Goal: Complete application form

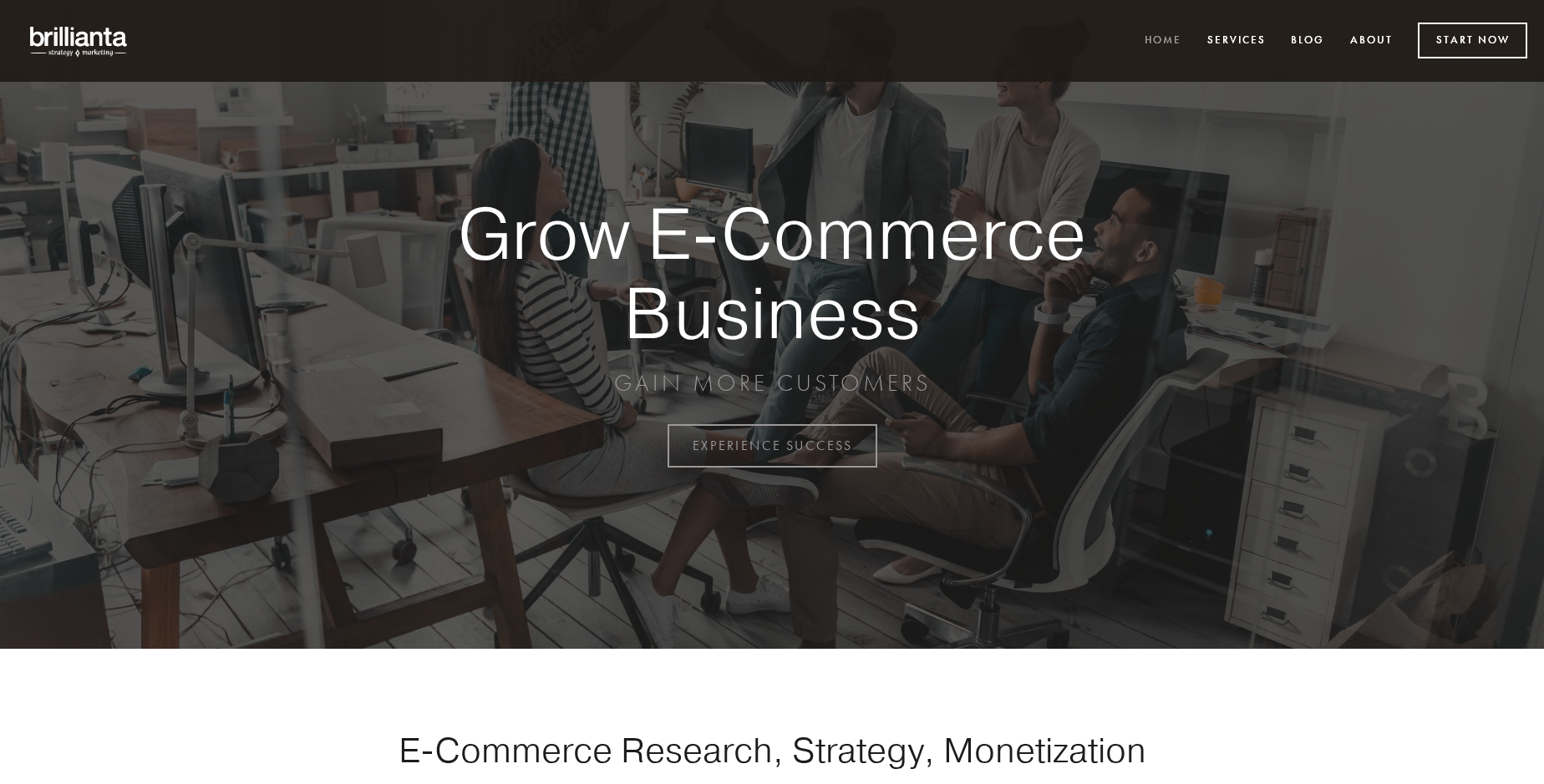
scroll to position [4378, 0]
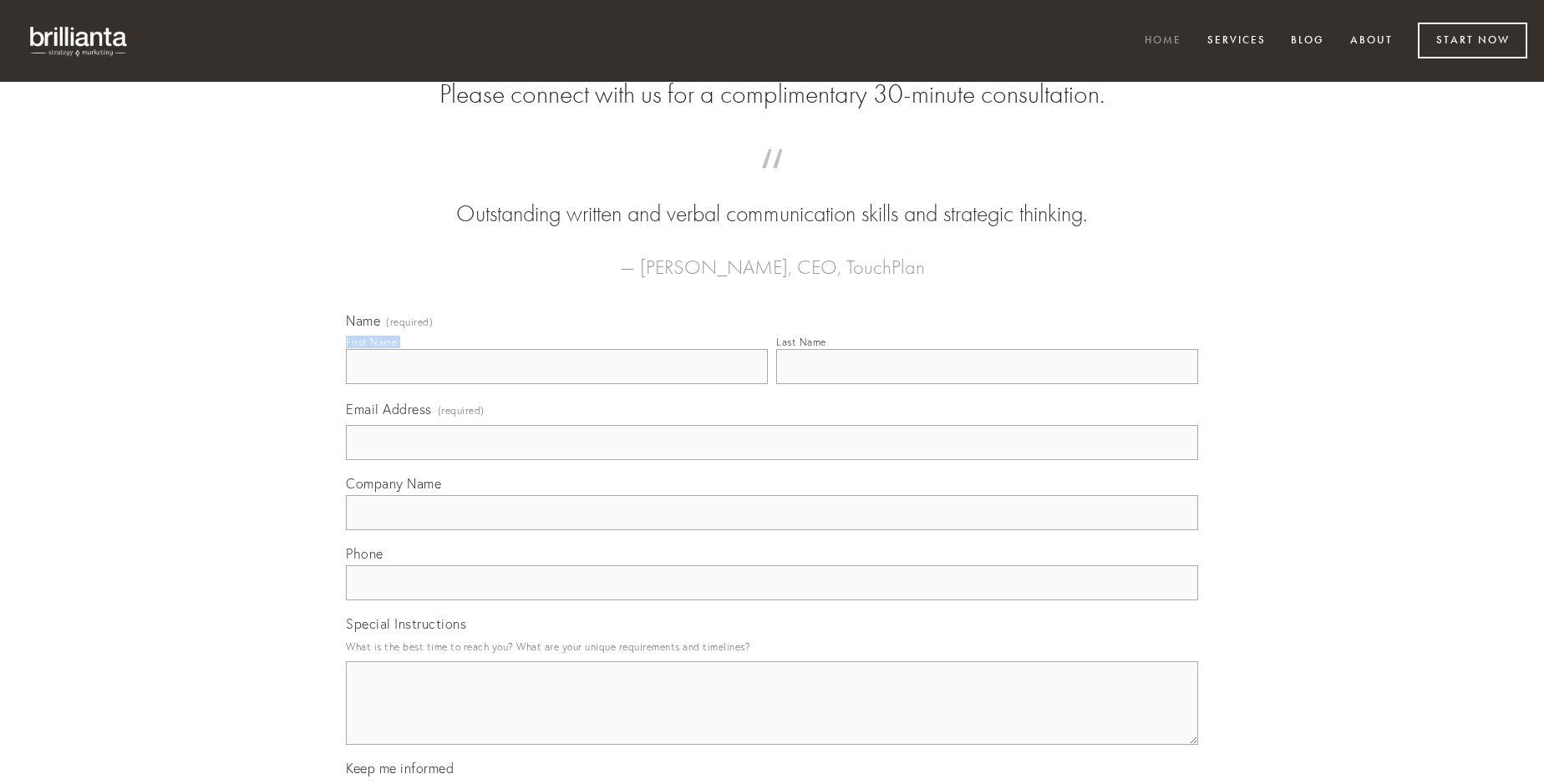
type input "[PERSON_NAME]"
click at [987, 384] on input "Last Name" at bounding box center [987, 366] width 422 height 35
type input "[PERSON_NAME]"
click at [772, 460] on input "Email Address (required)" at bounding box center [771, 442] width 852 height 35
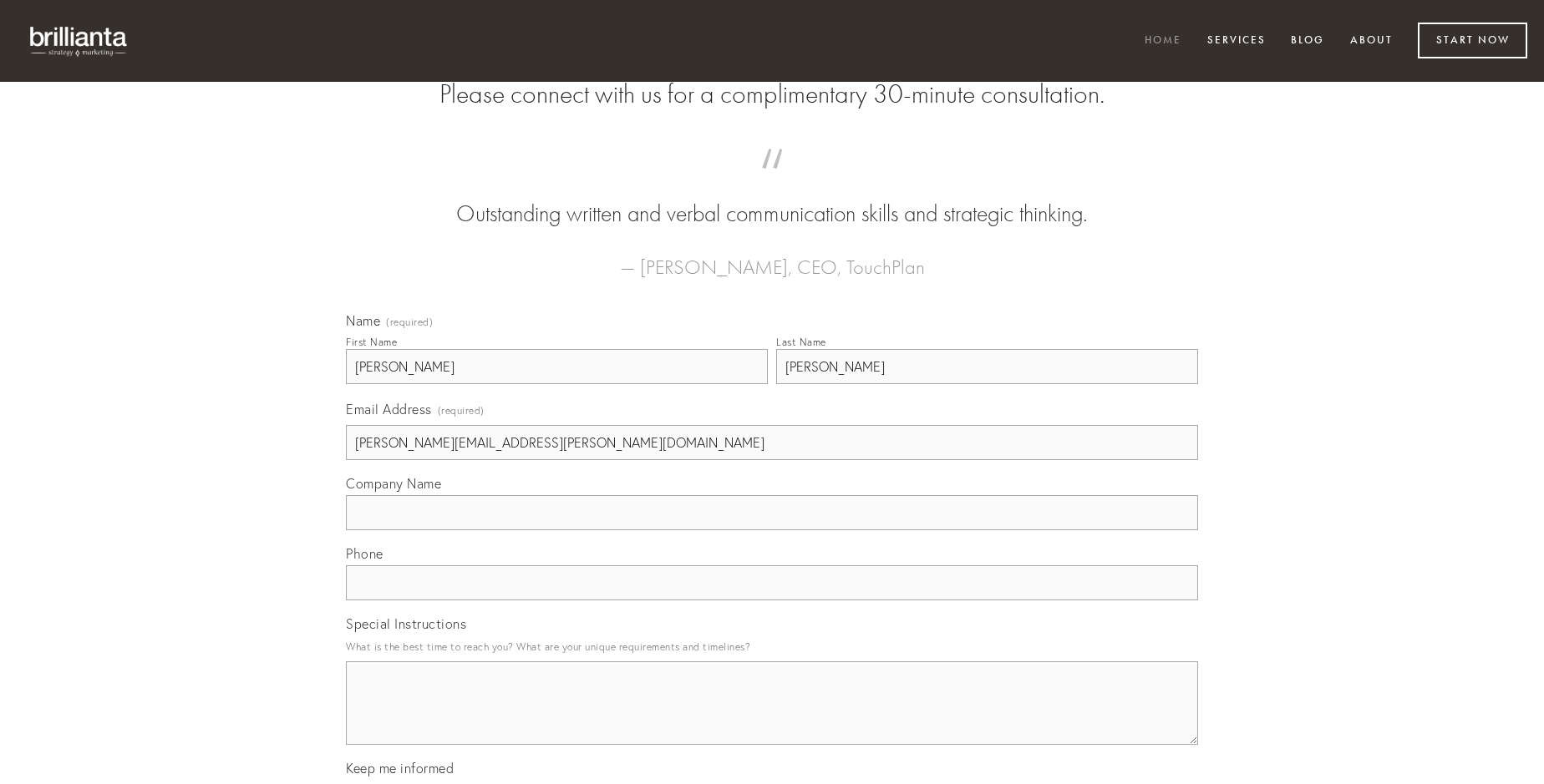
type input "[PERSON_NAME][EMAIL_ADDRESS][PERSON_NAME][DOMAIN_NAME]"
click at [772, 531] on input "Company Name" at bounding box center [771, 512] width 852 height 35
type input "benigne"
click at [772, 600] on input "text" at bounding box center [771, 583] width 852 height 35
click at [772, 718] on textarea "Special Instructions" at bounding box center [771, 703] width 852 height 84
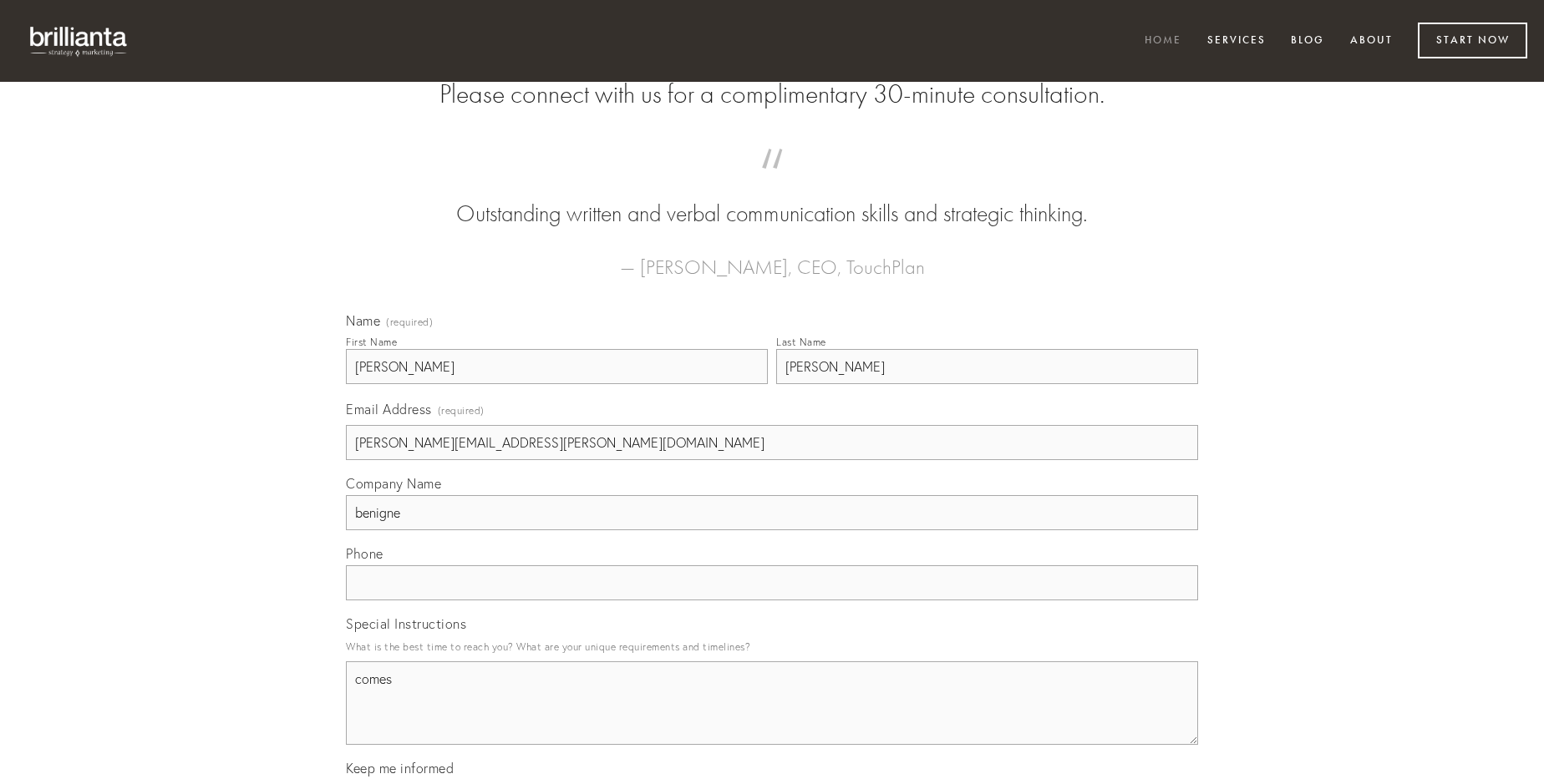
type textarea "comes"
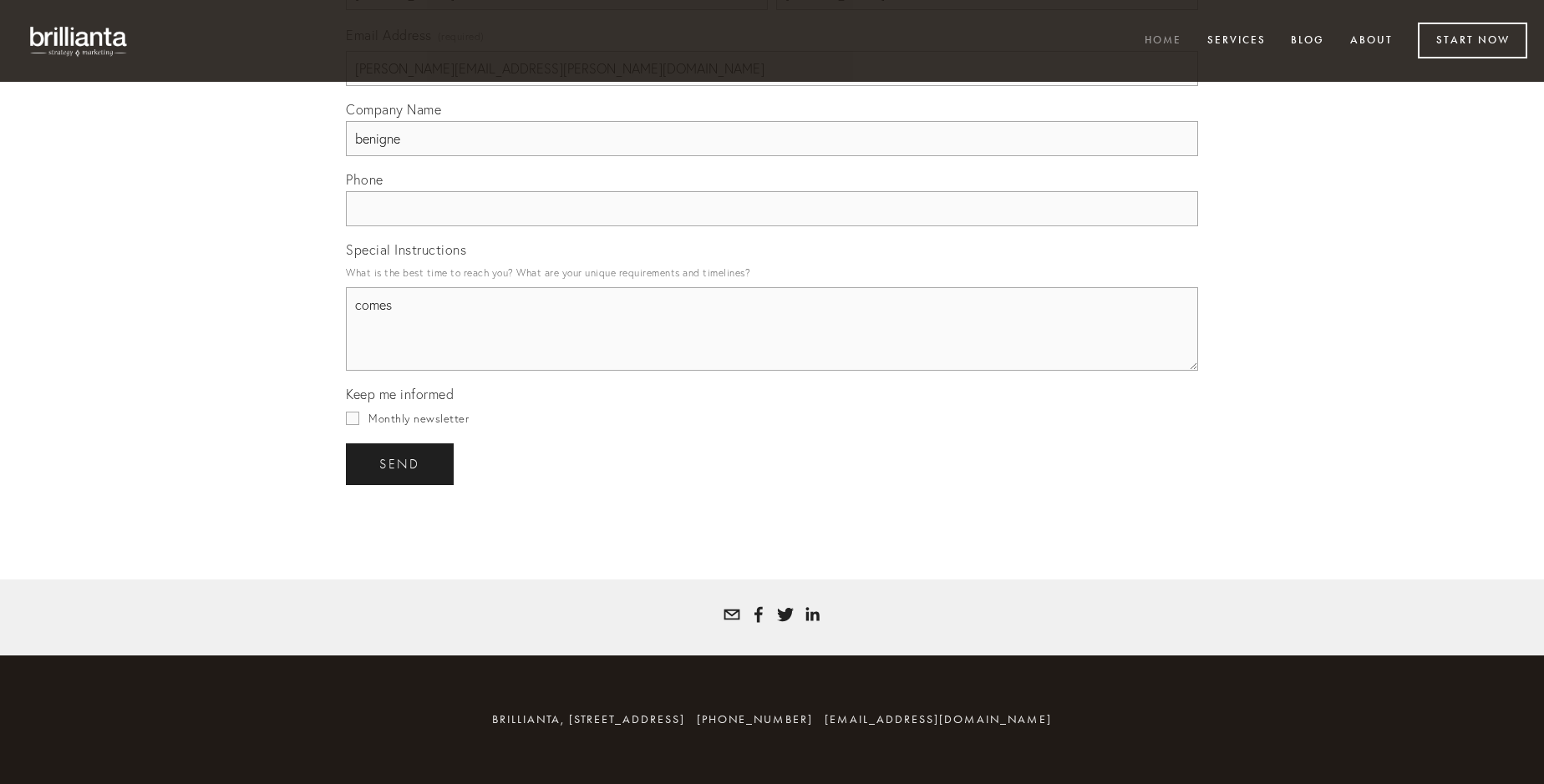
click at [401, 464] on span "send" at bounding box center [399, 464] width 40 height 15
